Goal: Task Accomplishment & Management: Manage account settings

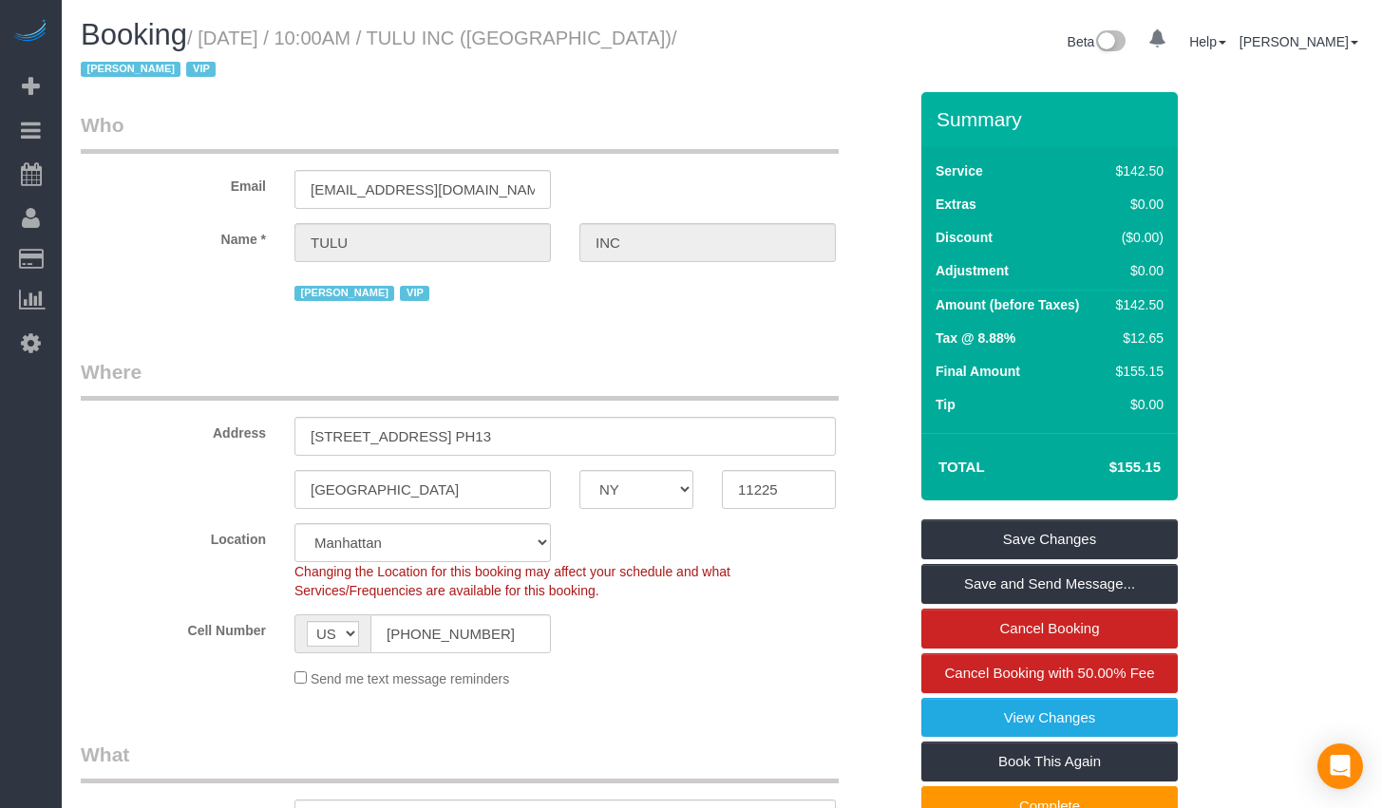
select select "NY"
select select "3"
select select "spot1"
select select "number:89"
select select "number:90"
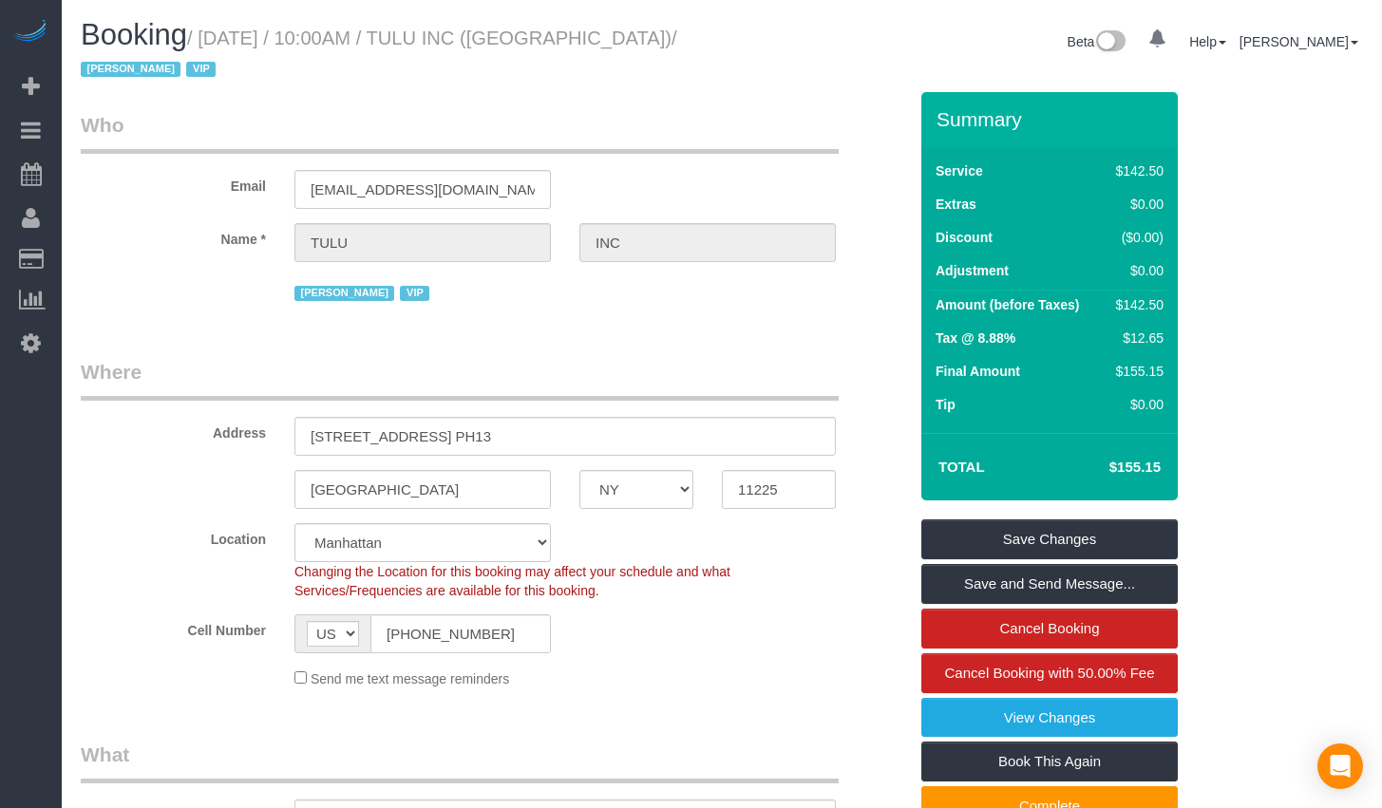
select select "number:15"
select select "number:5"
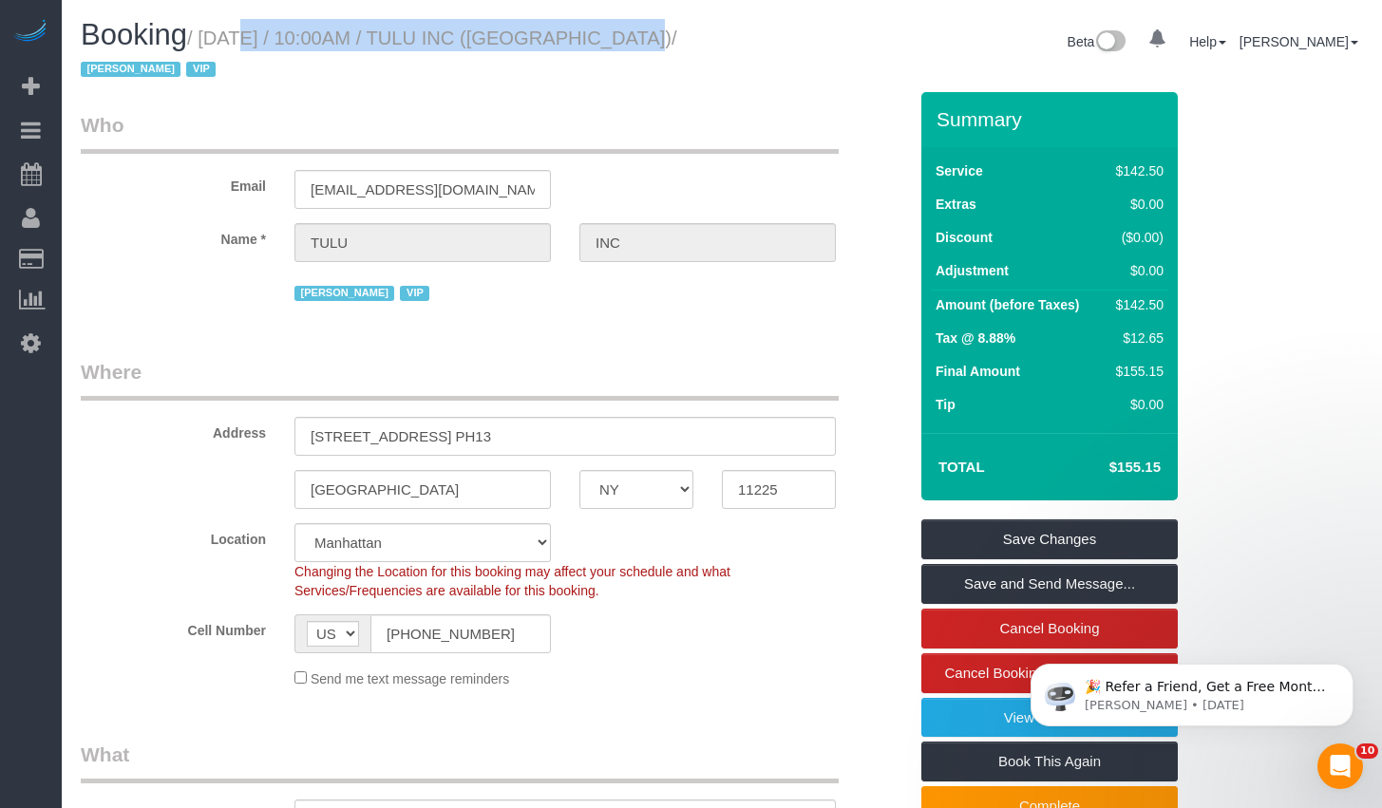
drag, startPoint x: 217, startPoint y: 36, endPoint x: 605, endPoint y: 39, distance: 388.4
click at [605, 39] on small "/ [DATE] / 10:00AM / TULU INC ([GEOGRAPHIC_DATA]) / [PERSON_NAME] VIP" at bounding box center [379, 54] width 596 height 53
copy small "[DATE] / 10:00AM / TULU INC ([GEOGRAPHIC_DATA])"
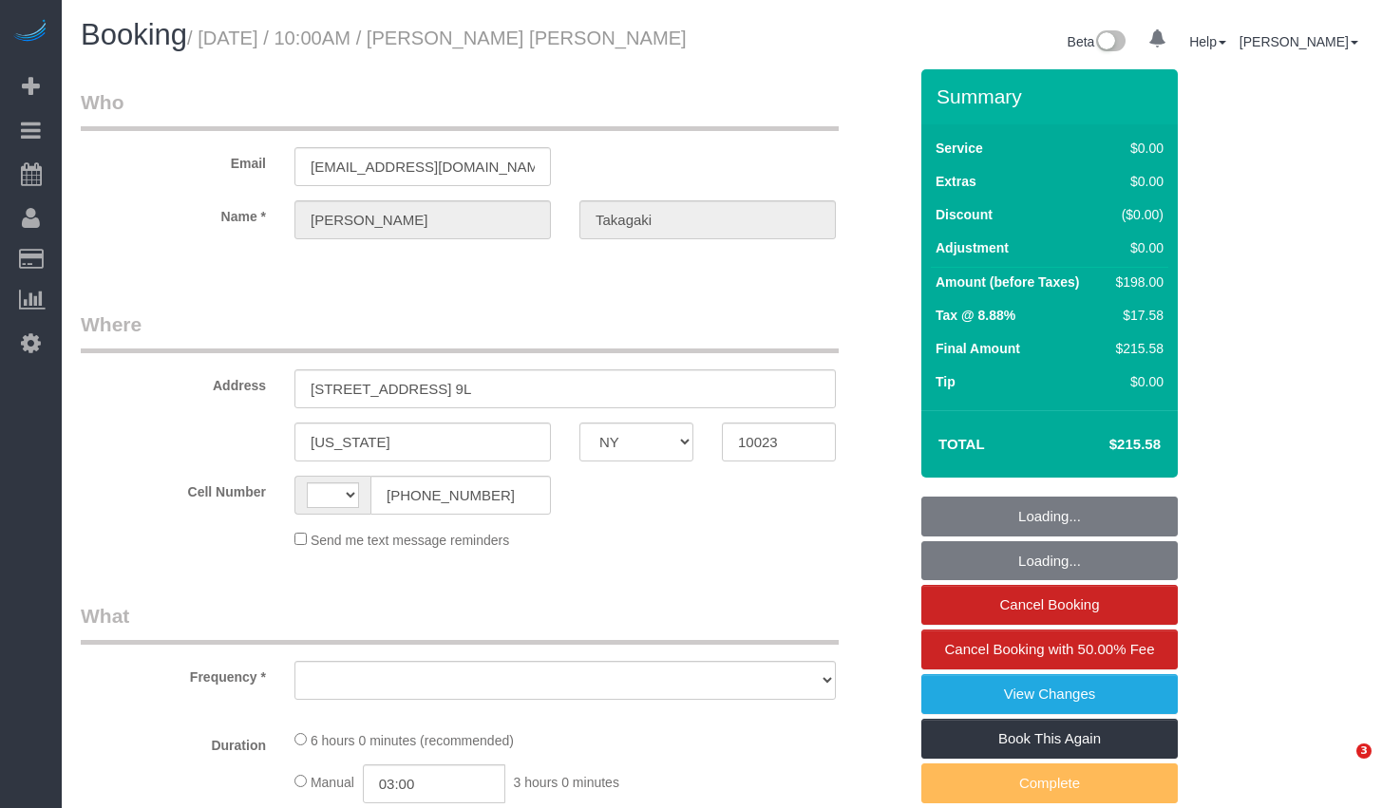
select select "NY"
select select "string:US"
select select "object:640"
select select "number:58"
select select "number:73"
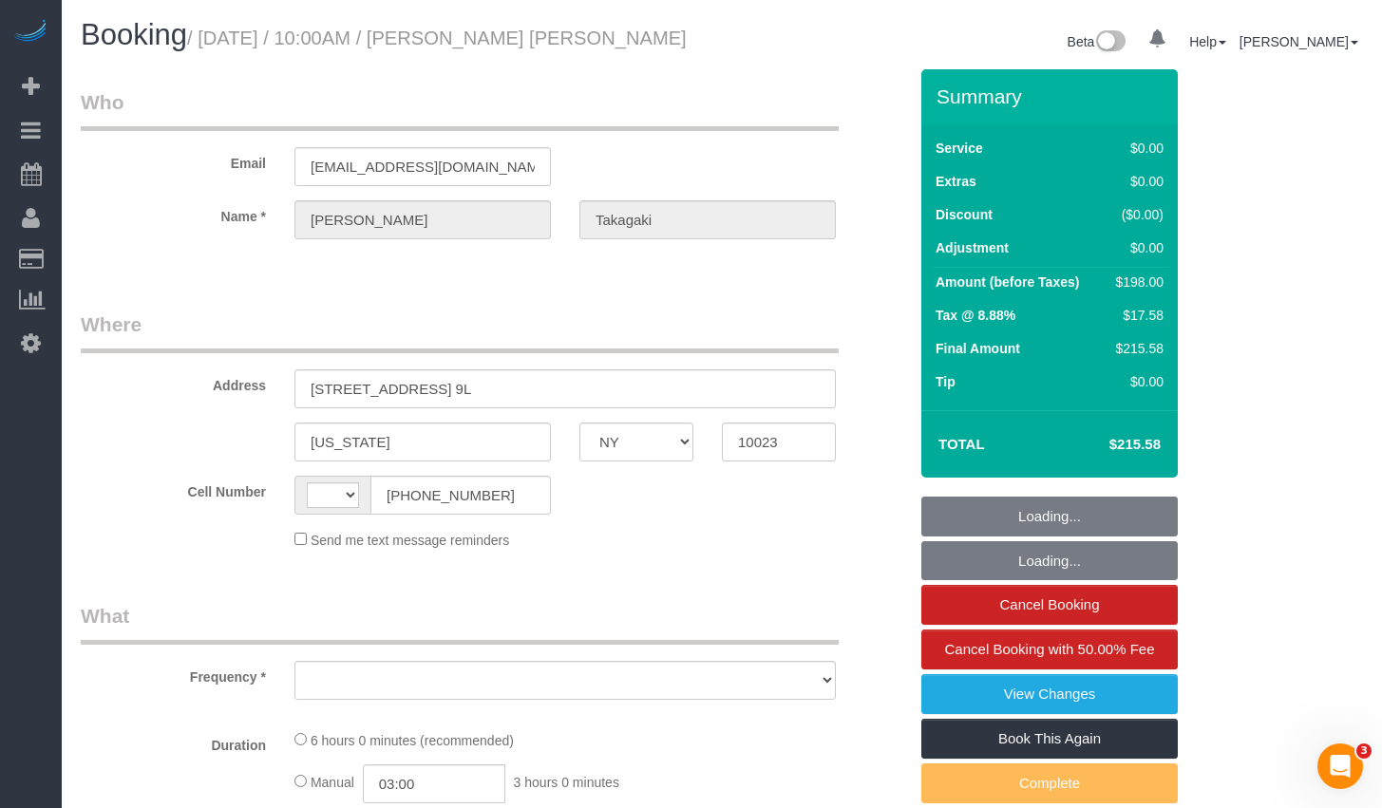
select select "number:15"
select select "number:6"
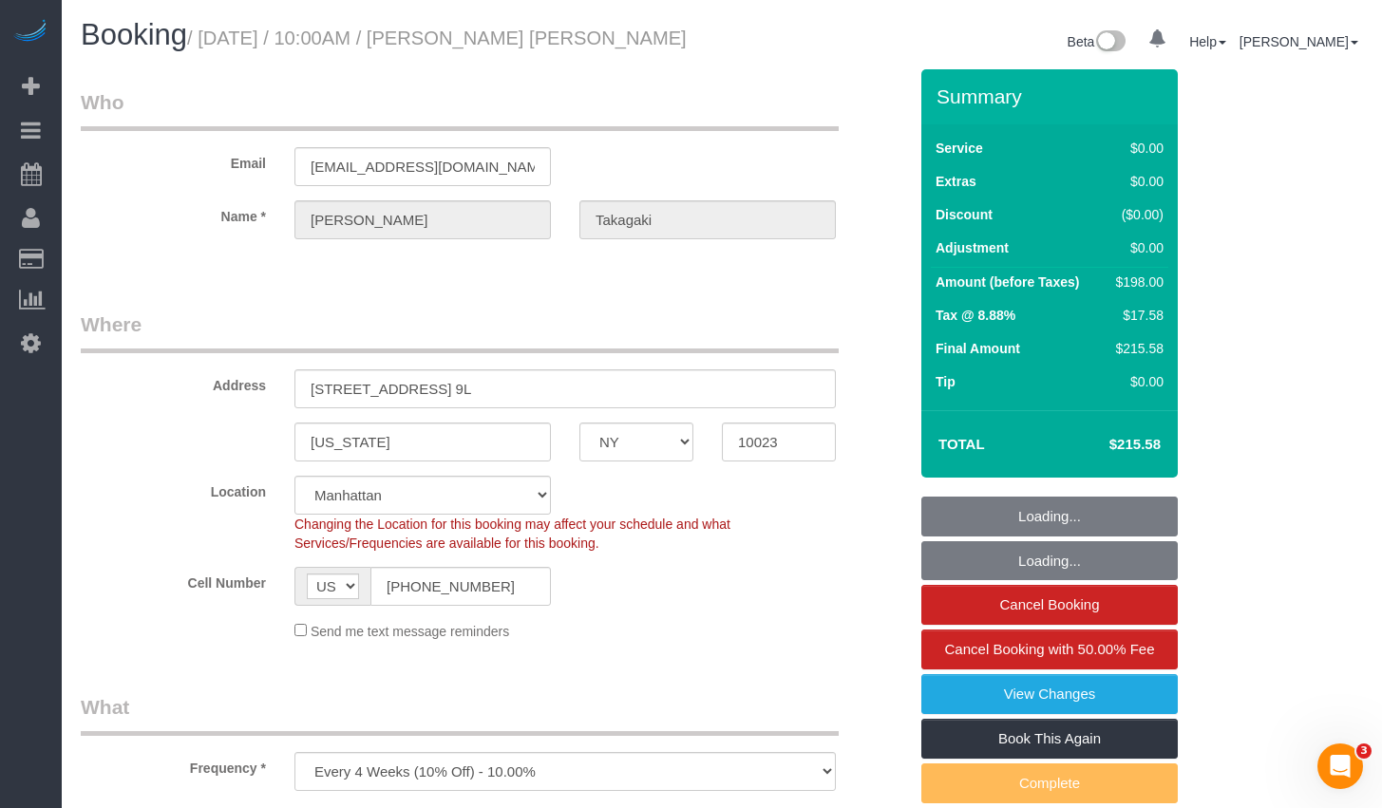
select select "object:795"
select select "string:stripe-pm_1Pv42p4VGloSiKo7AW19V9U9"
select select "spot1"
select select "2"
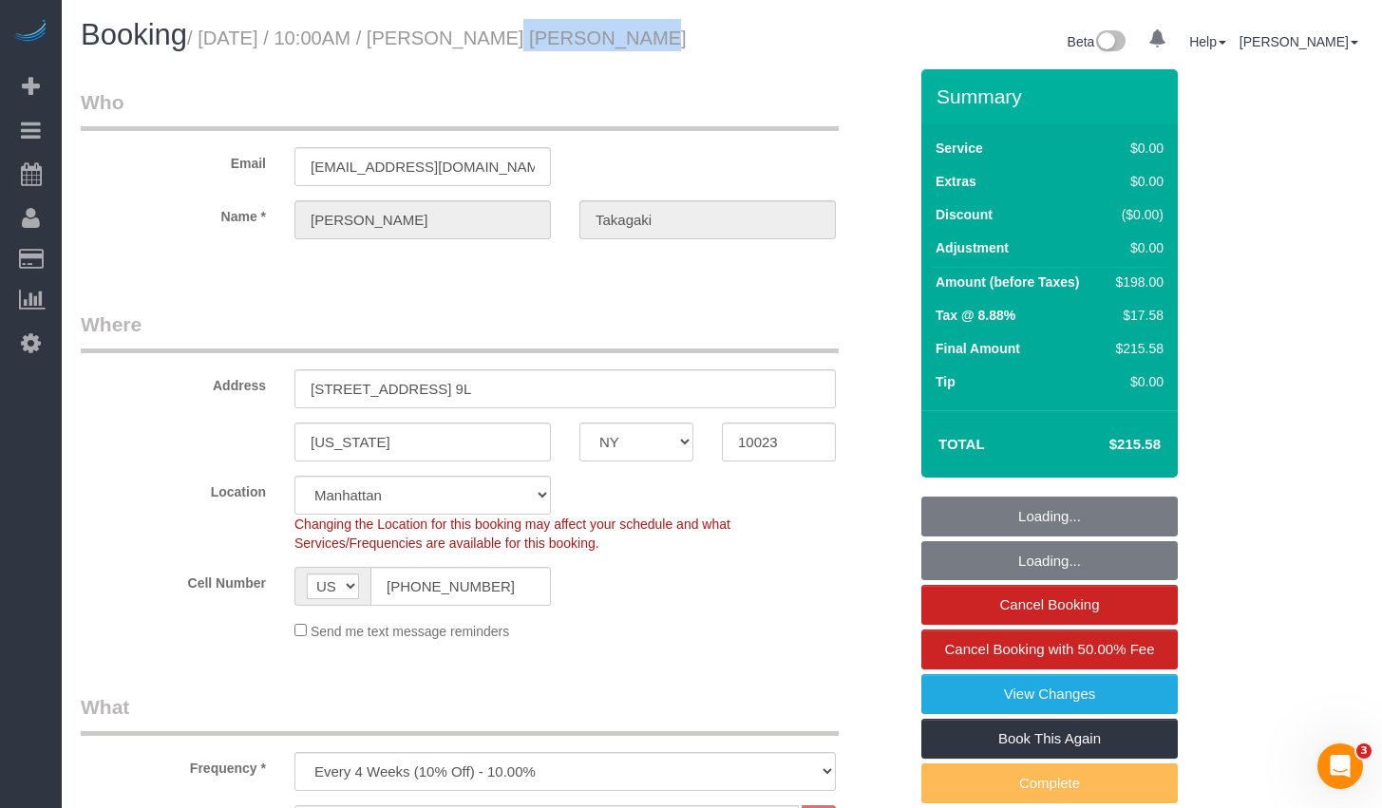
select select "2"
drag, startPoint x: 468, startPoint y: 41, endPoint x: 657, endPoint y: 44, distance: 189.0
click at [657, 44] on h1 "Booking / August 21, 2025 / 10:00AM / Marc Aaron Takagaki" at bounding box center [394, 35] width 627 height 32
copy small "Marc Aaron Takagaki"
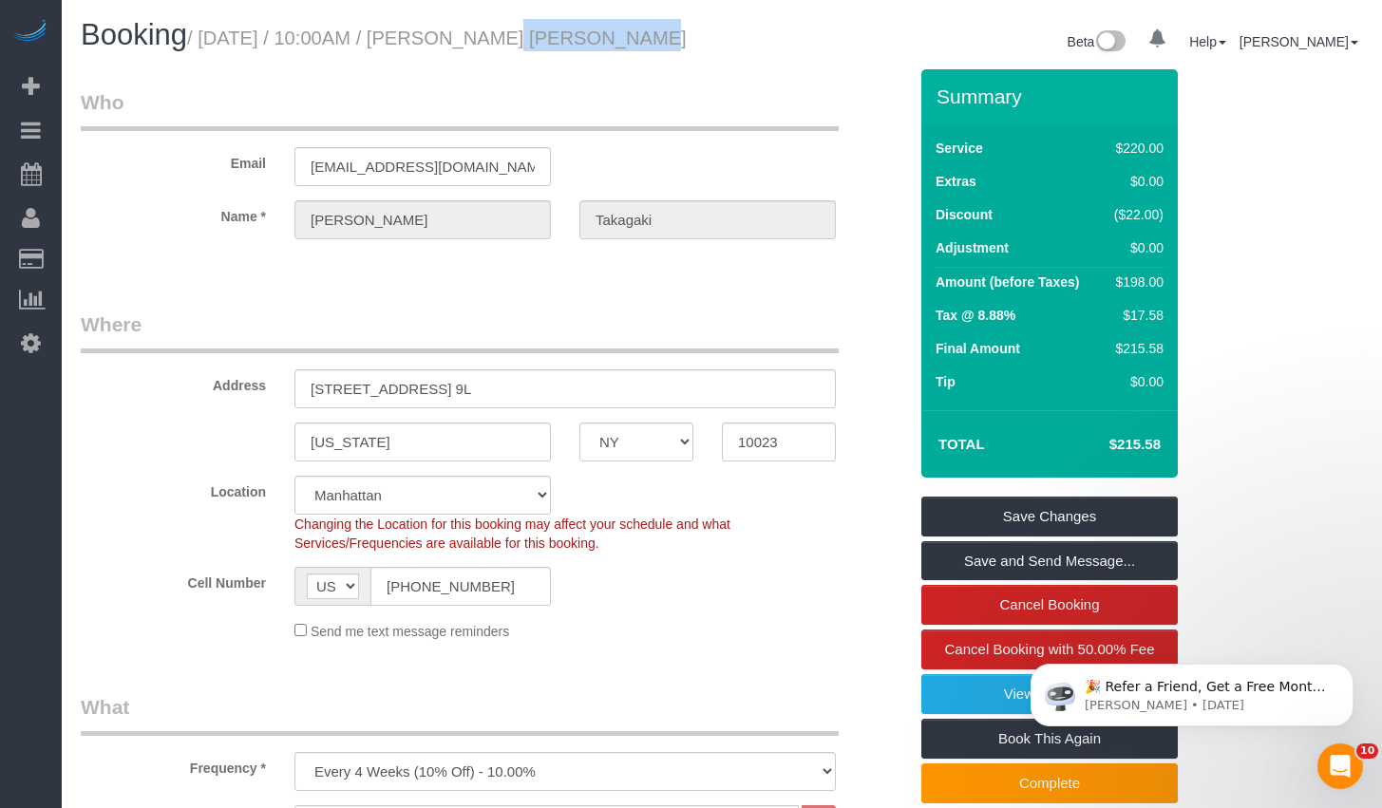
click at [305, 56] on div "Booking / August 21, 2025 / 10:00AM / Marc Aaron Takagaki" at bounding box center [393, 39] width 655 height 41
drag, startPoint x: 215, startPoint y: 40, endPoint x: 668, endPoint y: 44, distance: 453.0
click at [668, 44] on h1 "Booking / August 21, 2025 / 10:00AM / Marc Aaron Takagaki" at bounding box center [394, 35] width 627 height 32
copy small "August 21, 2025 / 10:00AM / Marc Aaron Takagaki"
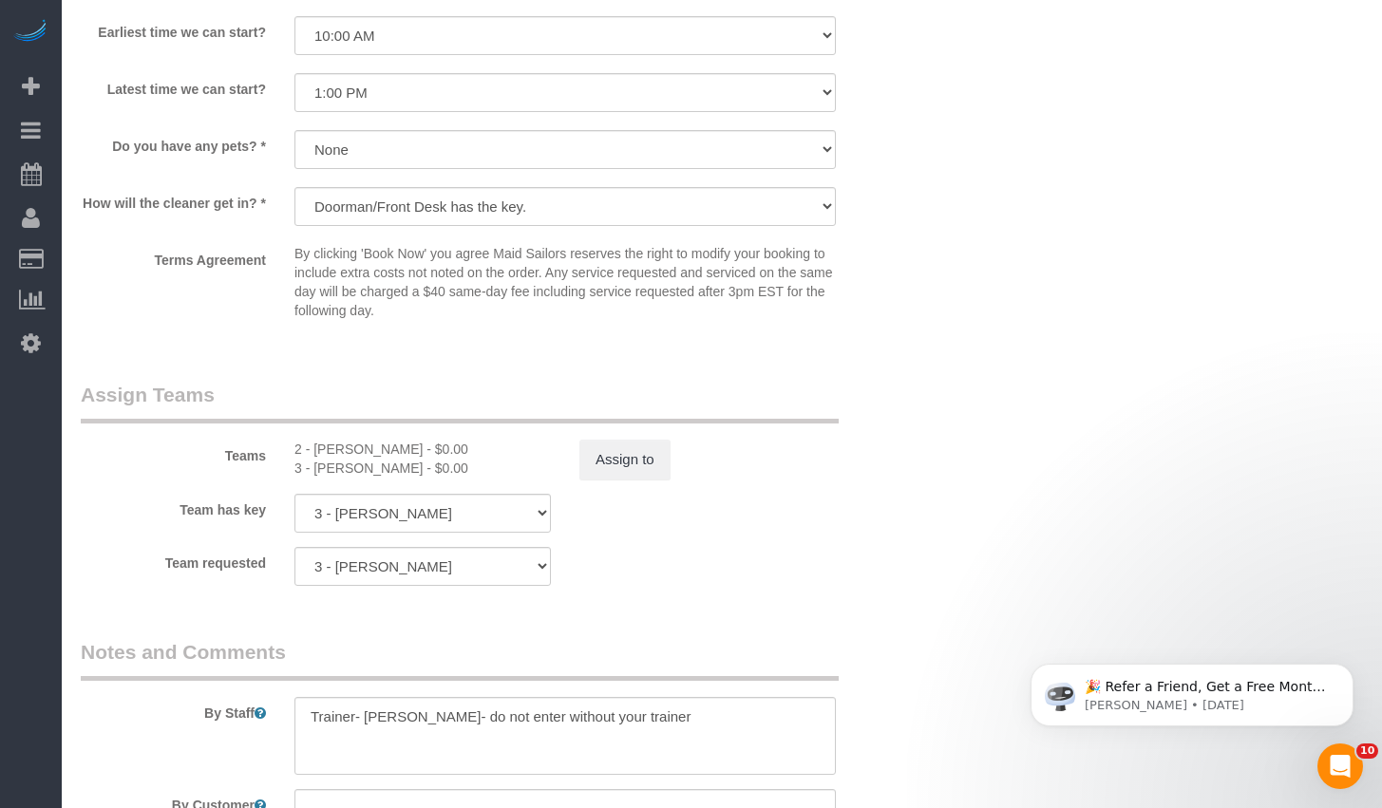
scroll to position [2304, 0]
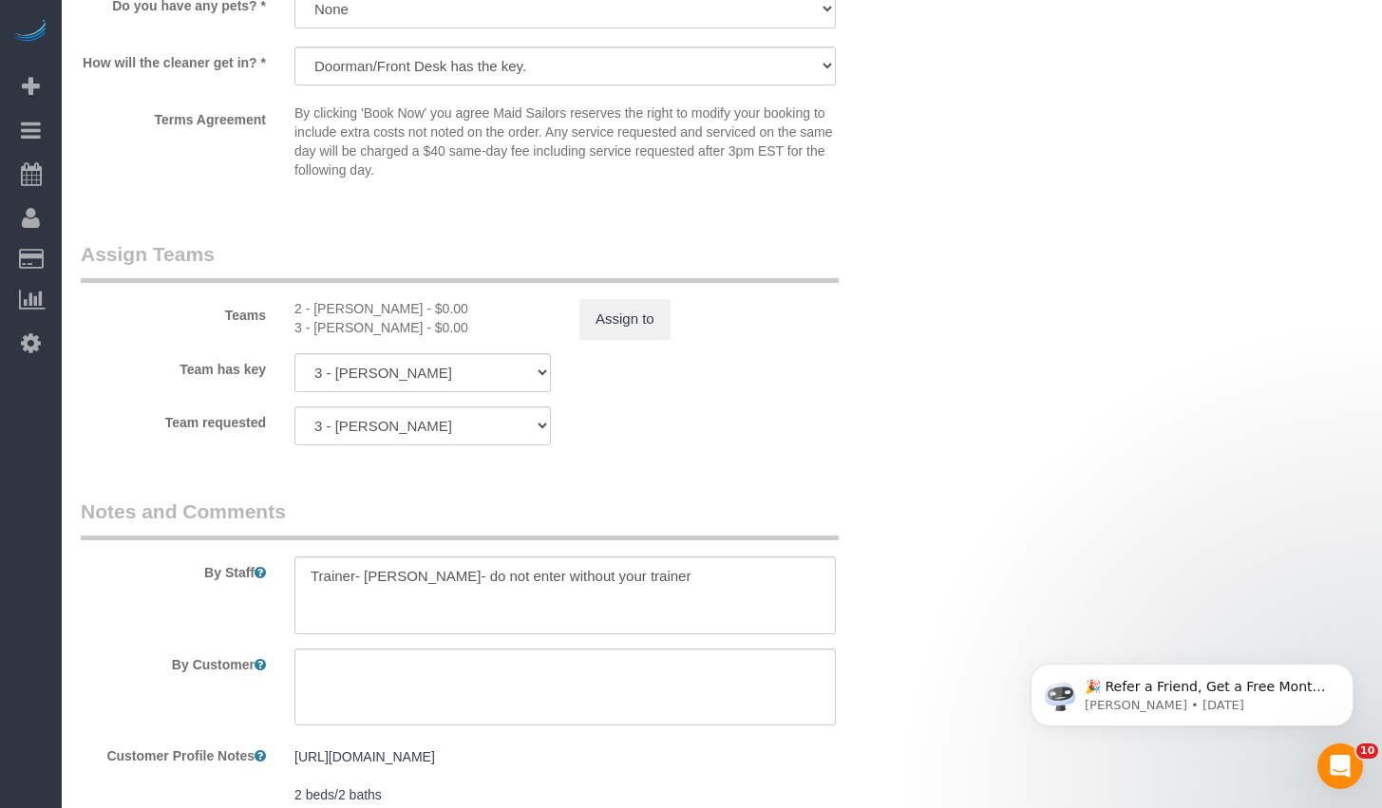
click at [342, 311] on div "2 - Guerline Piquant - $0.00" at bounding box center [422, 308] width 256 height 19
copy div "Guerline"
